Goal: Task Accomplishment & Management: Manage account settings

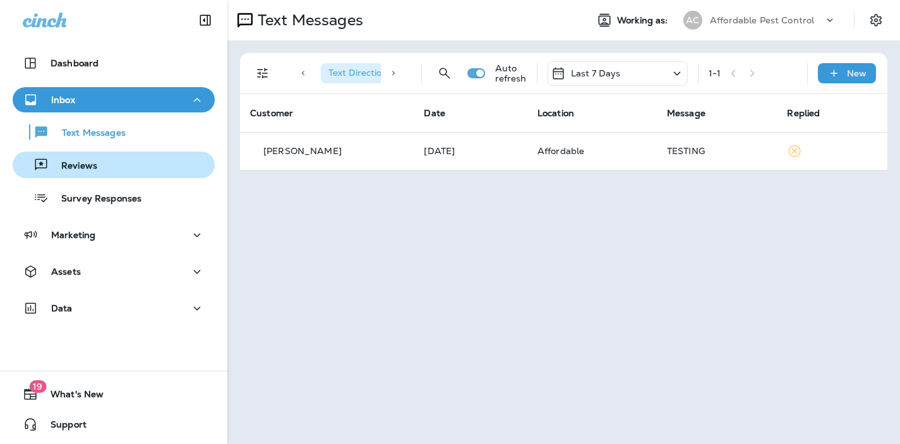
click at [80, 164] on p "Reviews" at bounding box center [73, 166] width 49 height 12
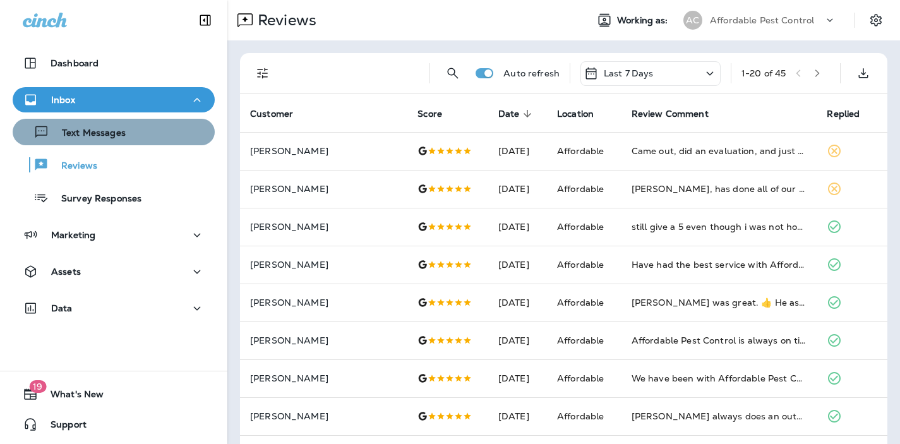
click at [126, 125] on div "Text Messages" at bounding box center [114, 131] width 192 height 19
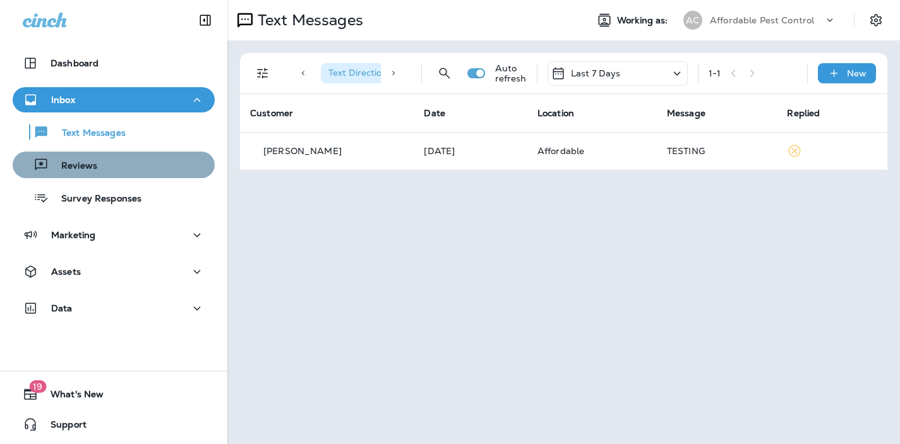
click at [85, 170] on p "Reviews" at bounding box center [73, 166] width 49 height 12
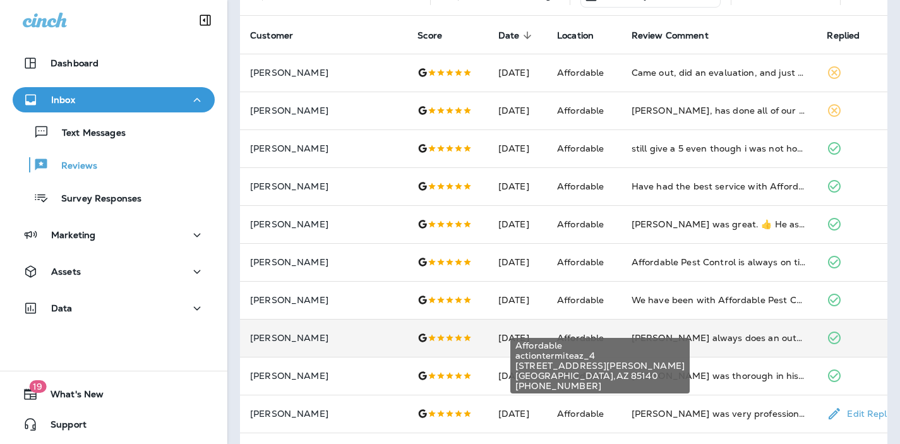
scroll to position [98, 0]
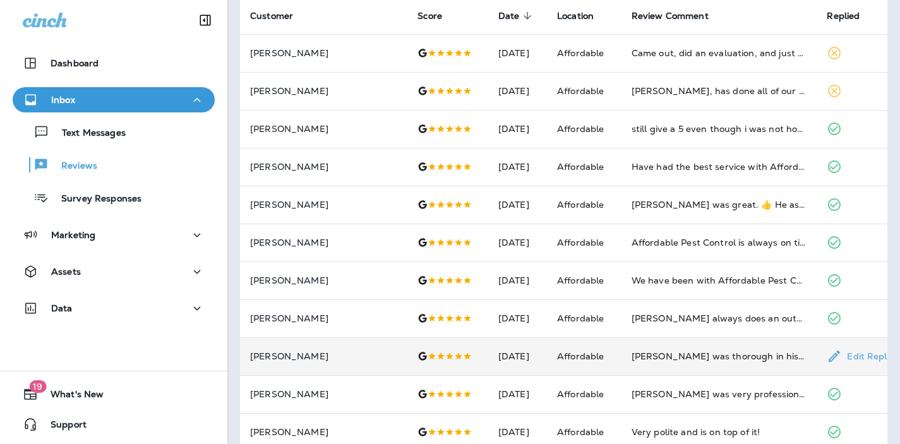
click at [271, 359] on p "[PERSON_NAME]" at bounding box center [323, 356] width 147 height 10
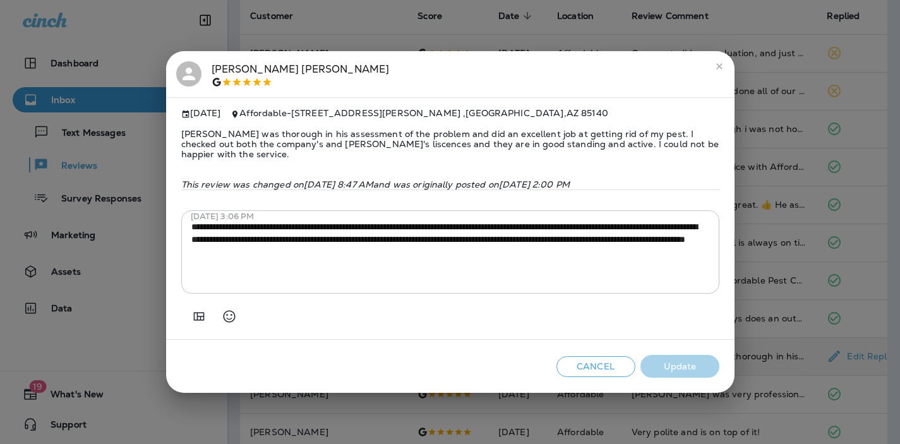
click at [592, 370] on button "Cancel" at bounding box center [595, 366] width 79 height 21
